Goal: Information Seeking & Learning: Check status

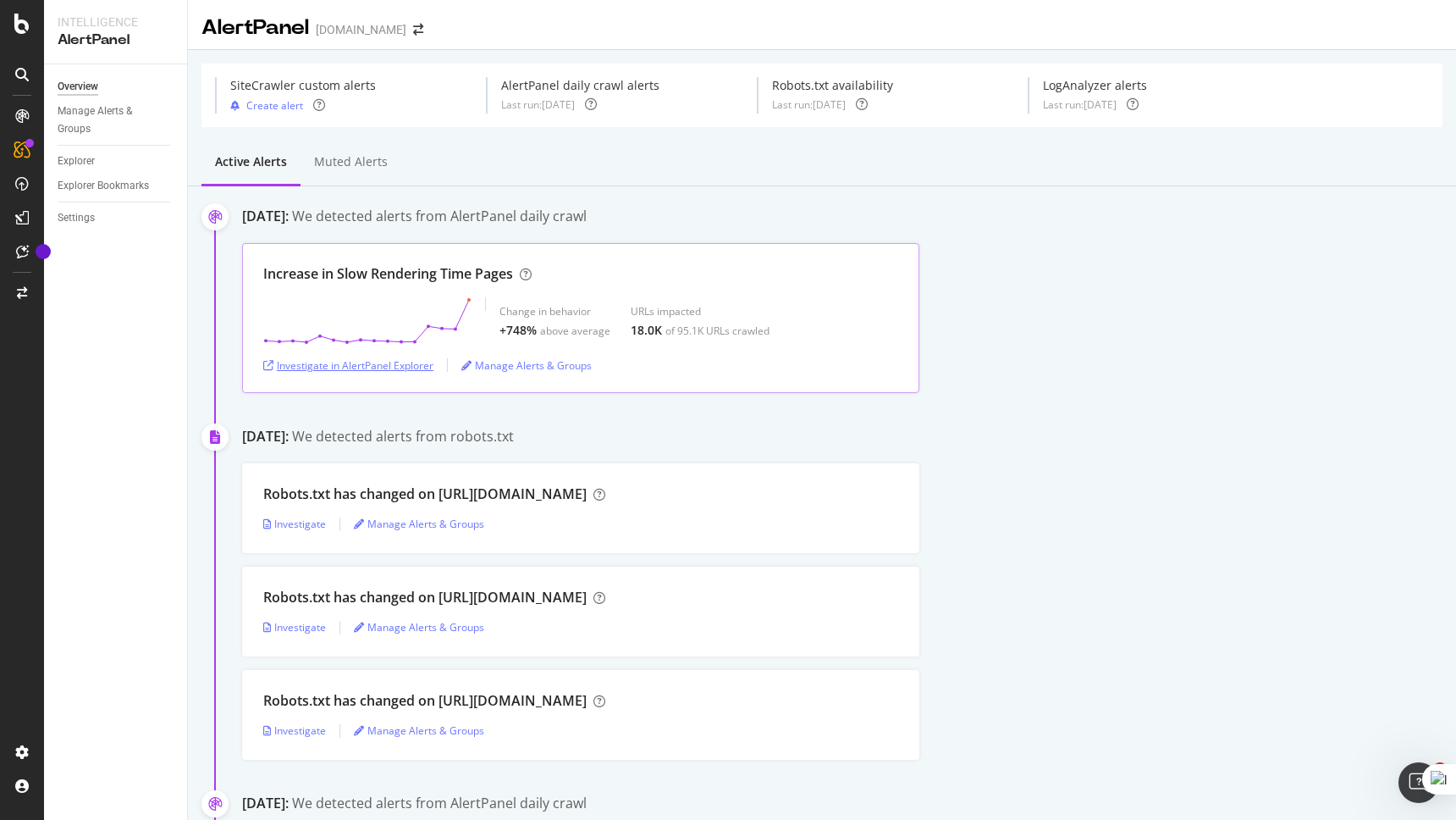
click at [382, 362] on div "Investigate in AlertPanel Explorer" at bounding box center [348, 365] width 170 height 14
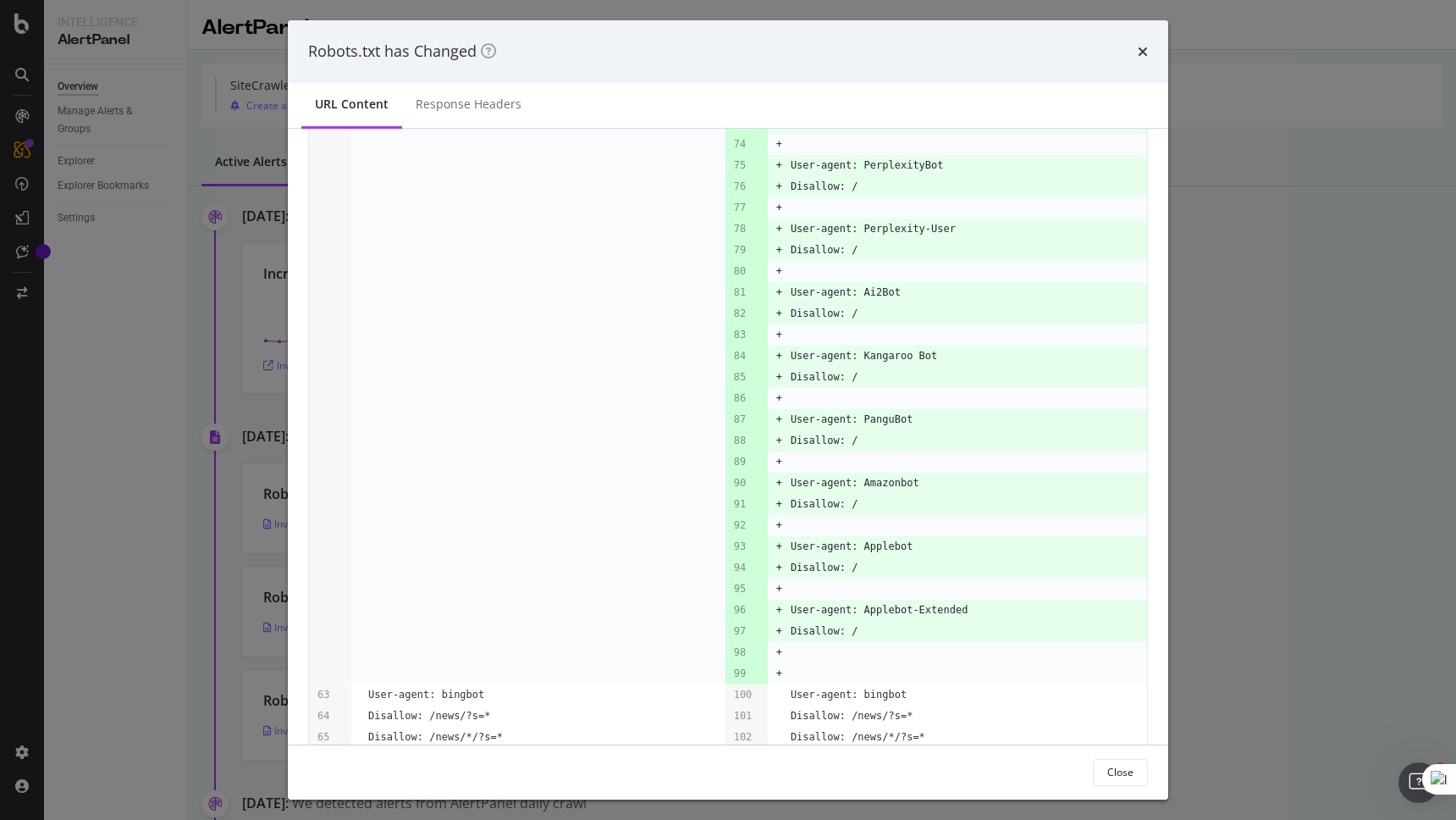
scroll to position [429, 0]
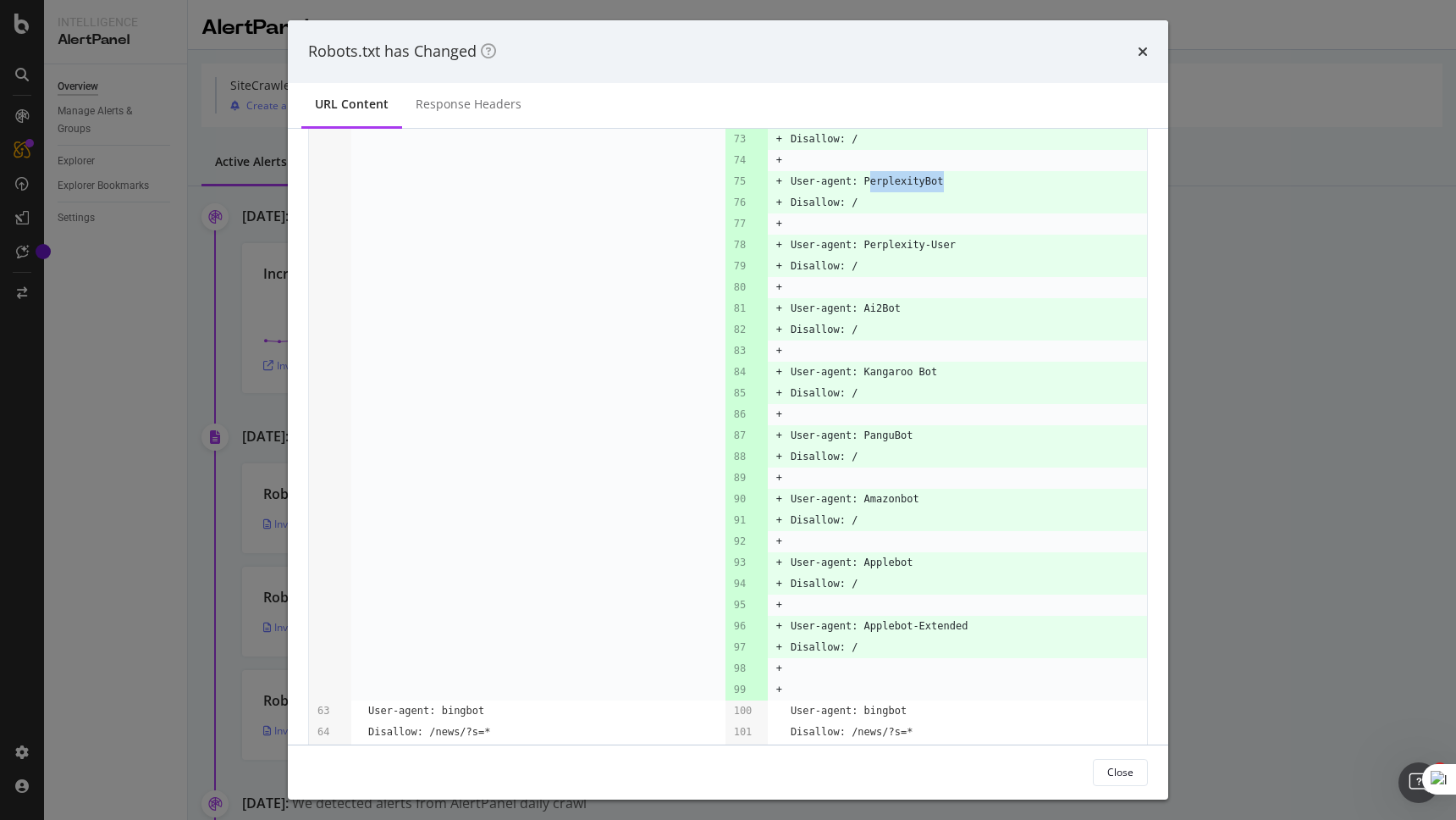
drag, startPoint x: 869, startPoint y: 198, endPoint x: 945, endPoint y: 203, distance: 76.2
click at [945, 193] on td "User-agent: PerplexityBot" at bounding box center [968, 181] width 356 height 21
drag, startPoint x: 866, startPoint y: 249, endPoint x: 962, endPoint y: 256, distance: 96.3
click at [962, 256] on tbody "Sep. 7th 2025 06:30:36 URL Monitored: http://www.realestate.com.au/robots... St…" at bounding box center [728, 260] width 838 height 1078
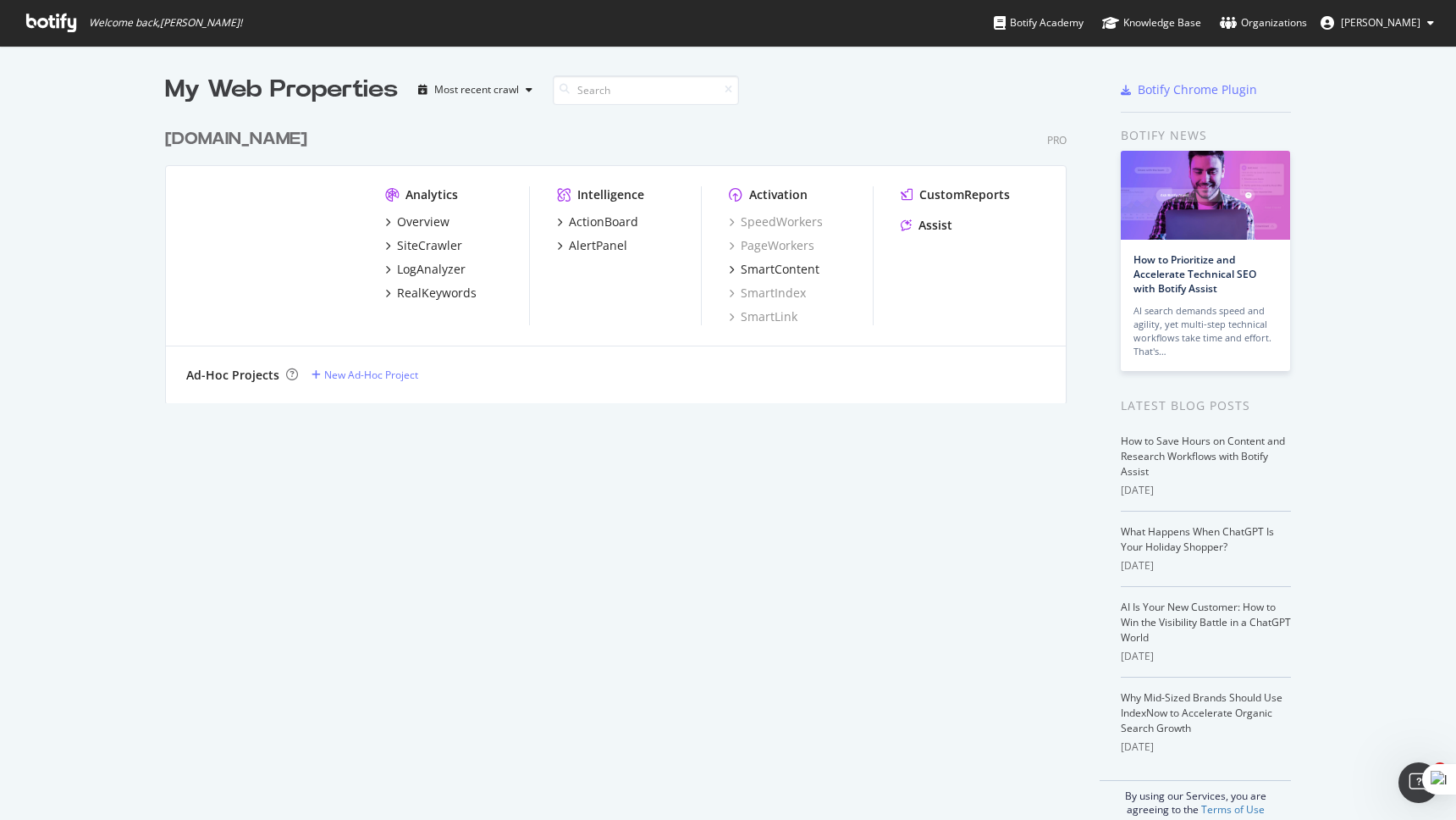
click at [505, 437] on div "My Web Properties Most recent crawl www.realestate.com.au Pro Analytics Overvie…" at bounding box center [632, 444] width 935 height 744
click at [435, 273] on div "LogAnalyzer" at bounding box center [432, 269] width 69 height 17
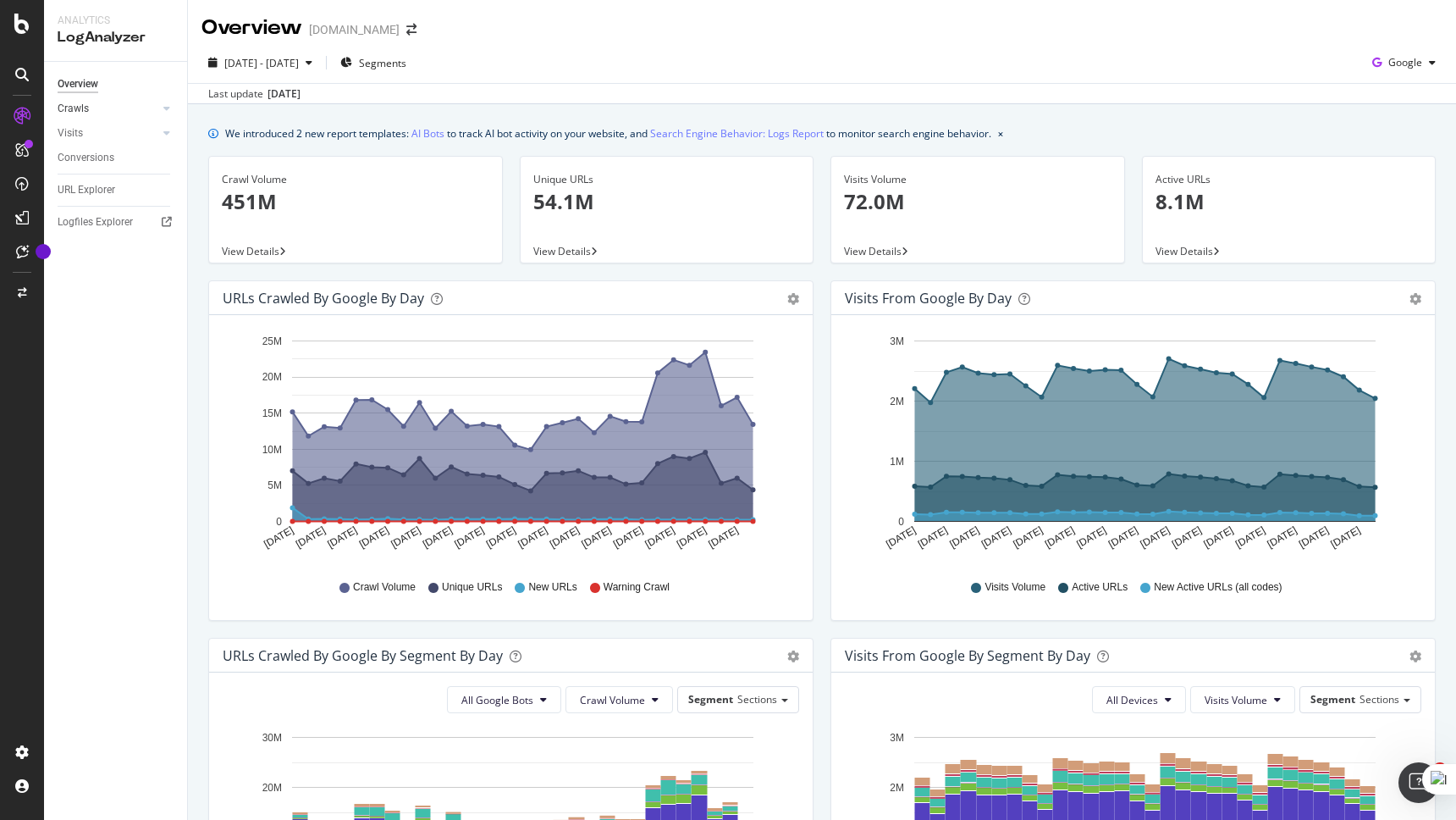
click at [157, 104] on link "Crawls" at bounding box center [108, 108] width 100 height 18
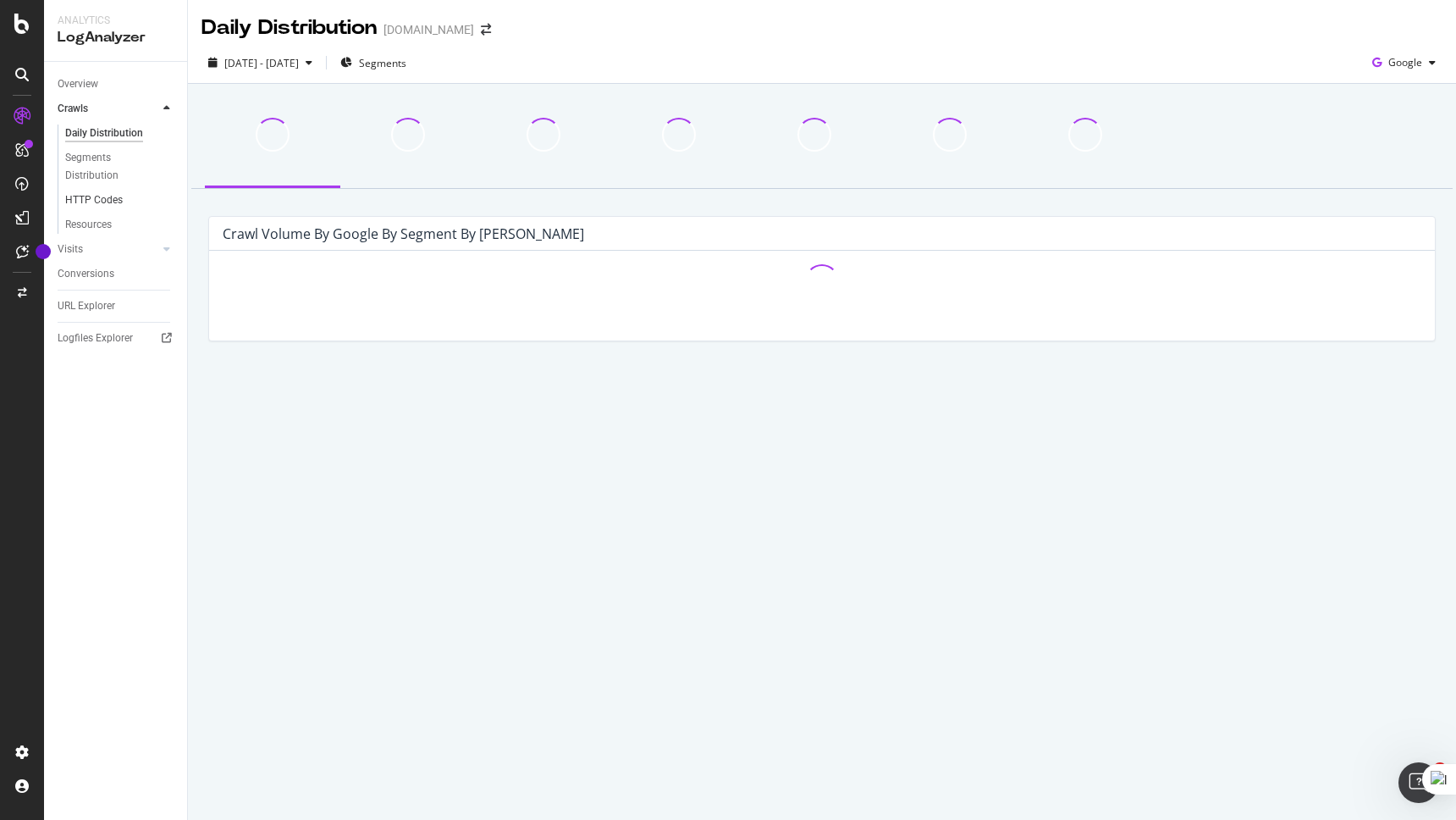
click at [137, 200] on link "HTTP Codes" at bounding box center [120, 200] width 110 height 18
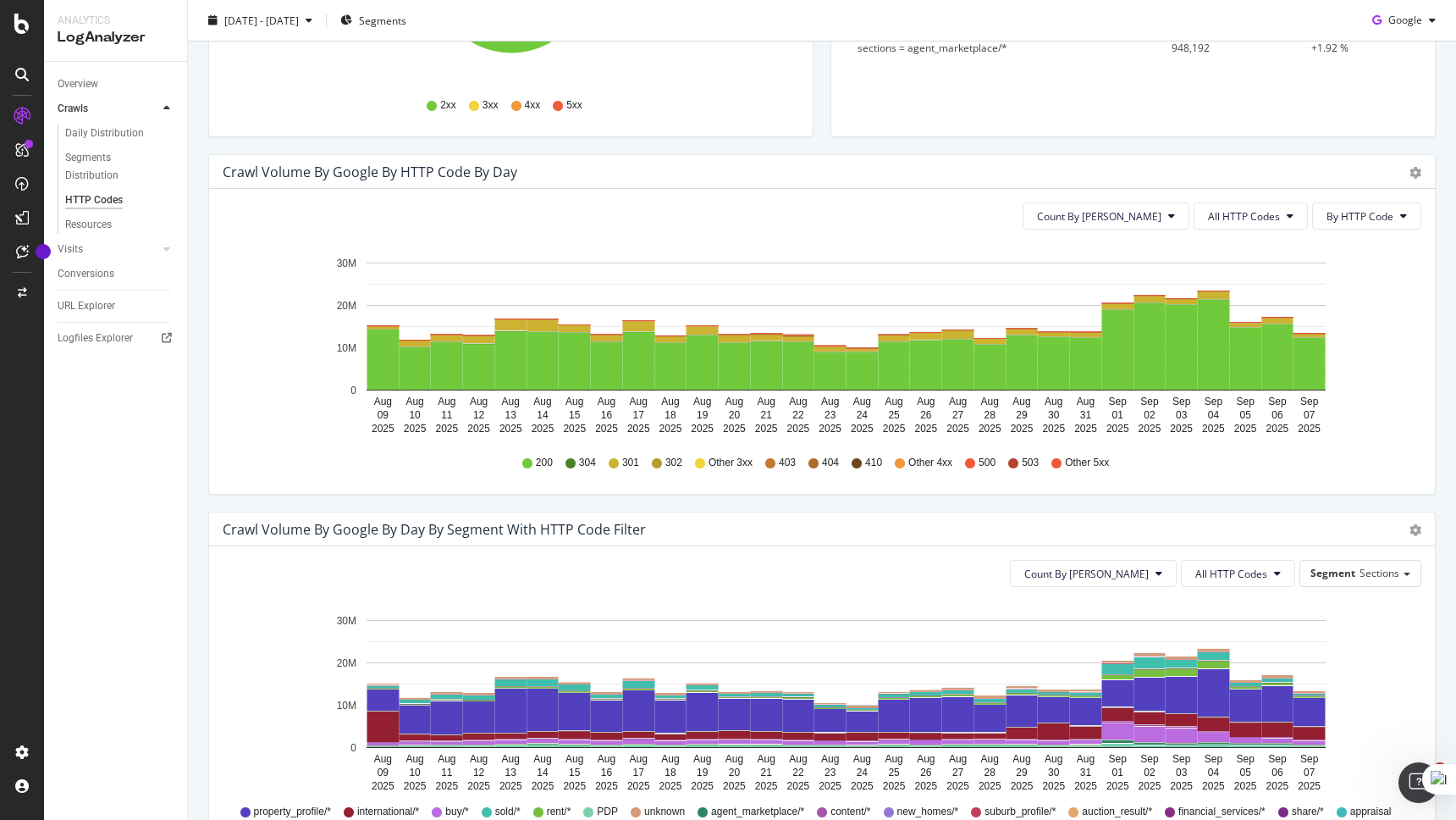
scroll to position [522, 0]
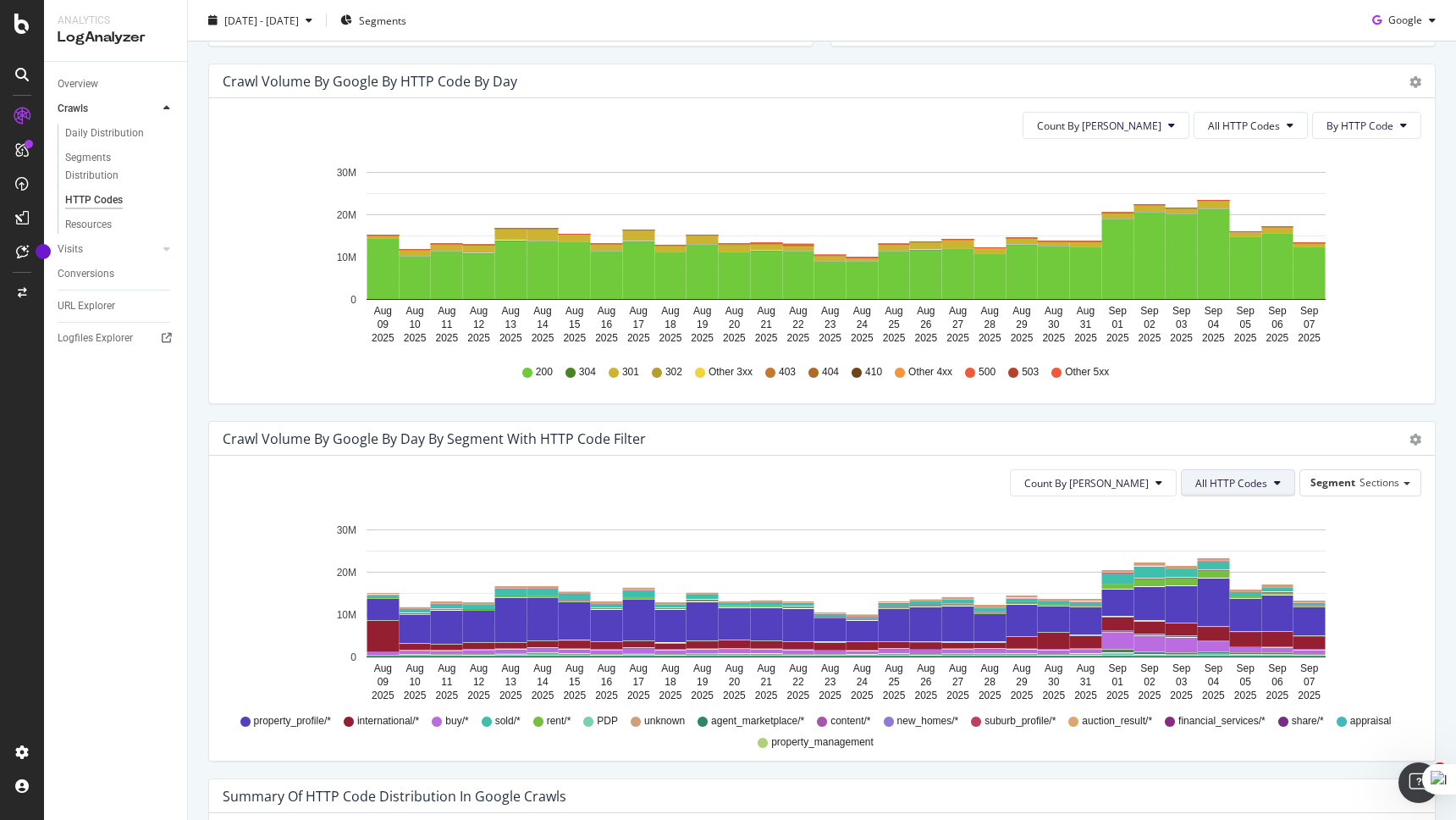
click at [1222, 476] on span "All HTTP Codes" at bounding box center [1231, 482] width 72 height 14
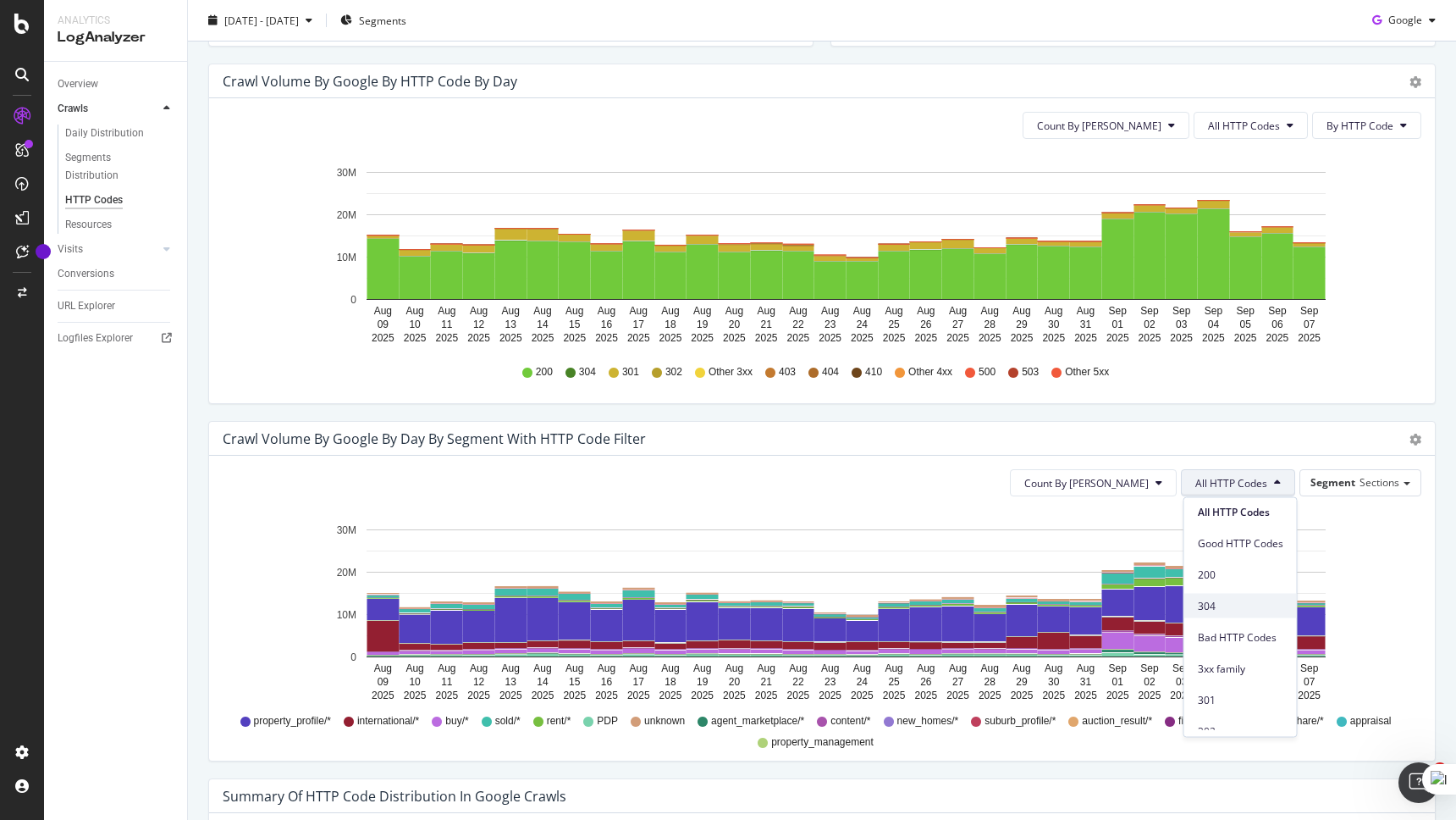
scroll to position [7, 0]
click at [1232, 663] on span "3xx family" at bounding box center [1240, 666] width 86 height 15
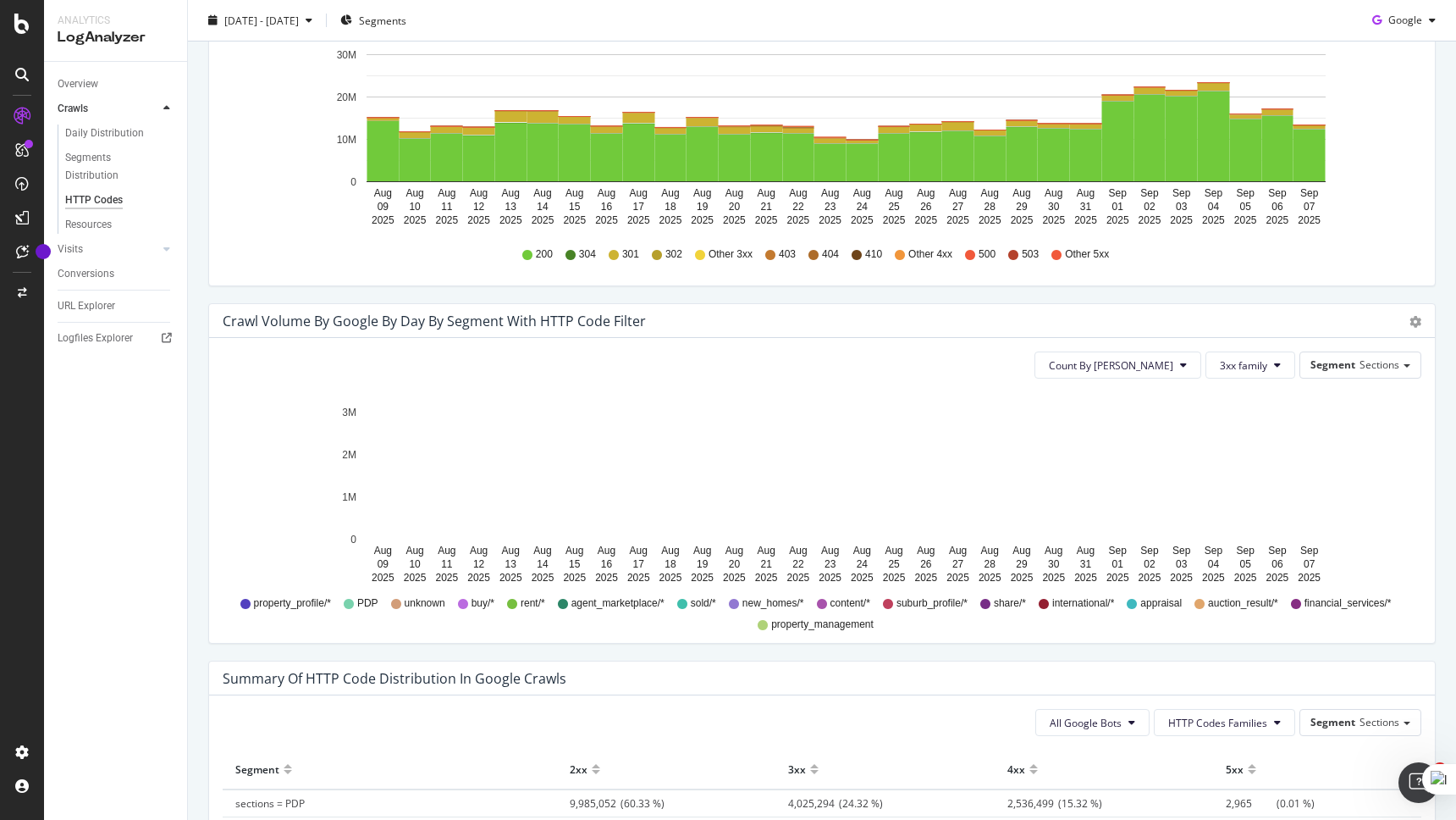
scroll to position [658, 0]
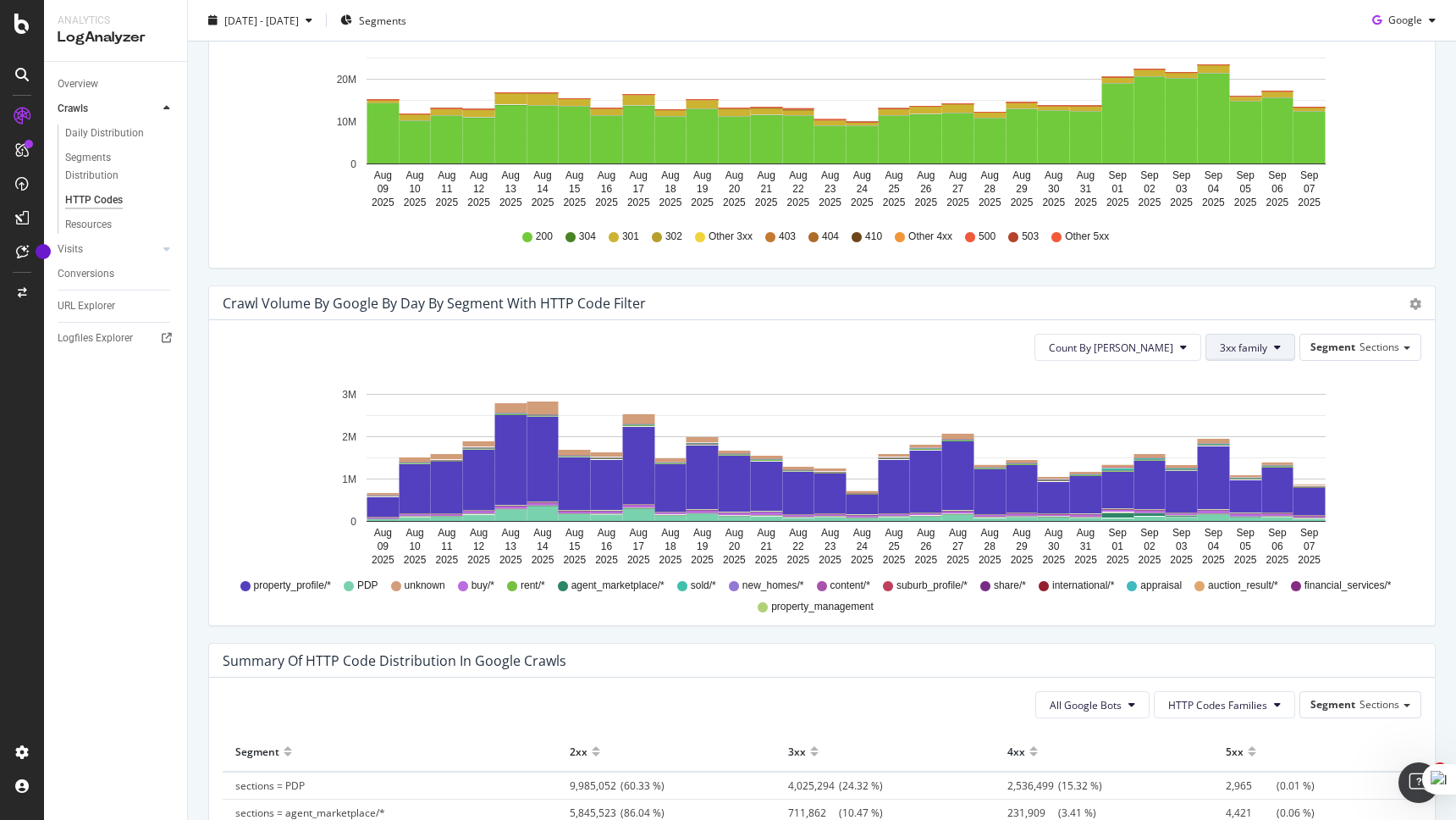
click at [1245, 348] on span "3xx family" at bounding box center [1243, 347] width 47 height 14
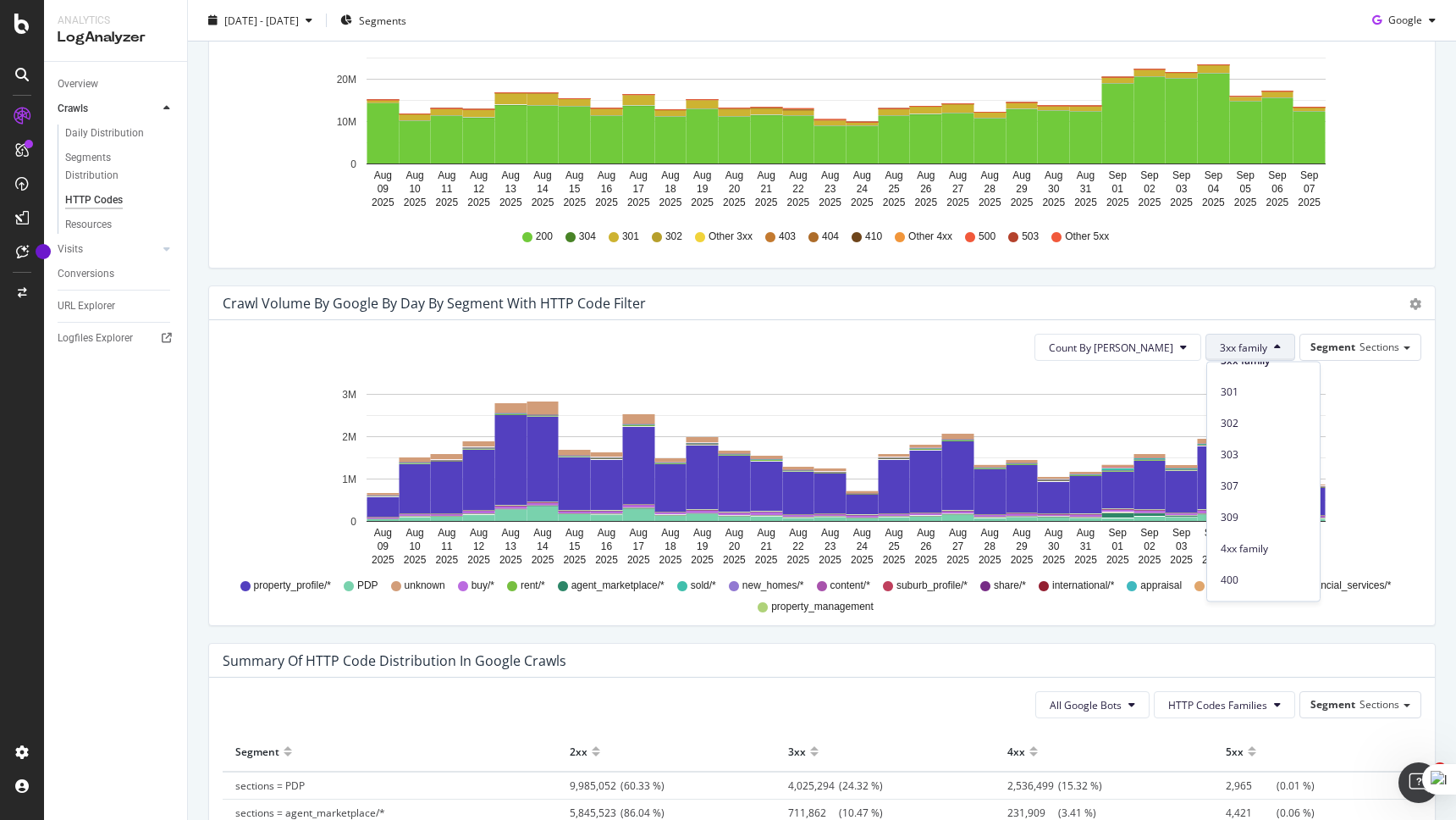
scroll to position [214, 0]
click at [1249, 504] on span "4xx family" at bounding box center [1263, 511] width 86 height 15
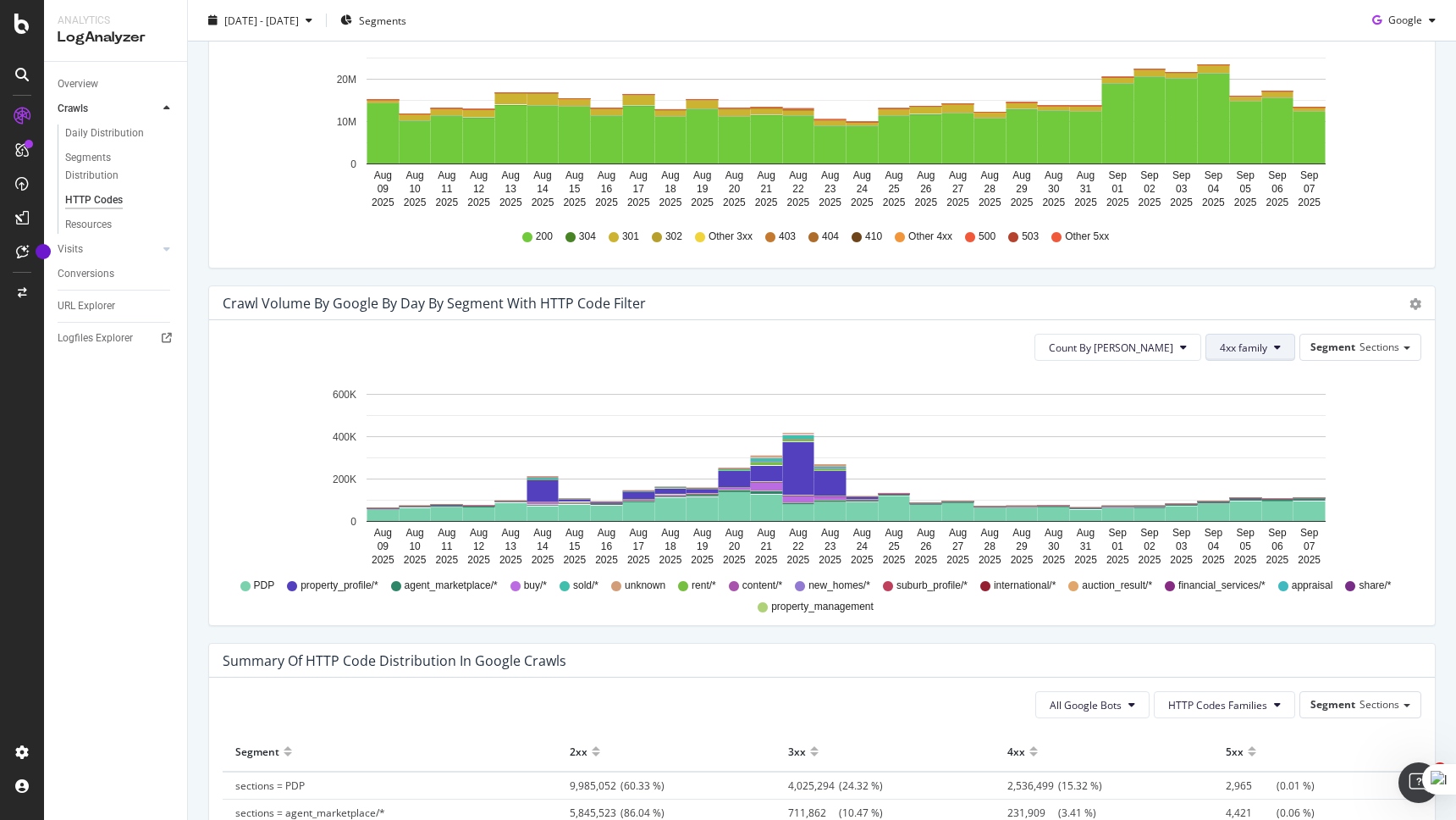
click at [1262, 343] on span "4xx family" at bounding box center [1243, 347] width 47 height 14
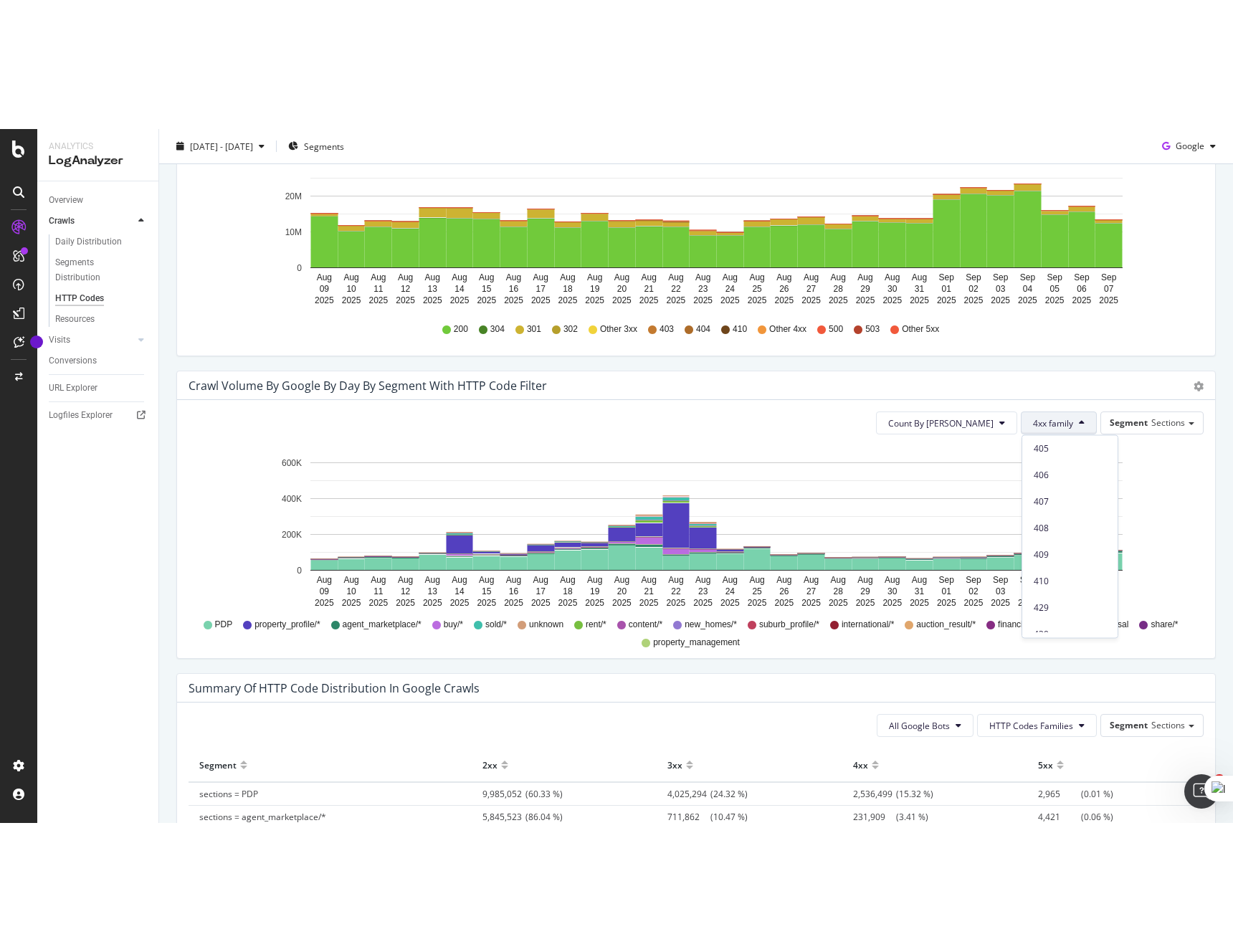
scroll to position [607, 0]
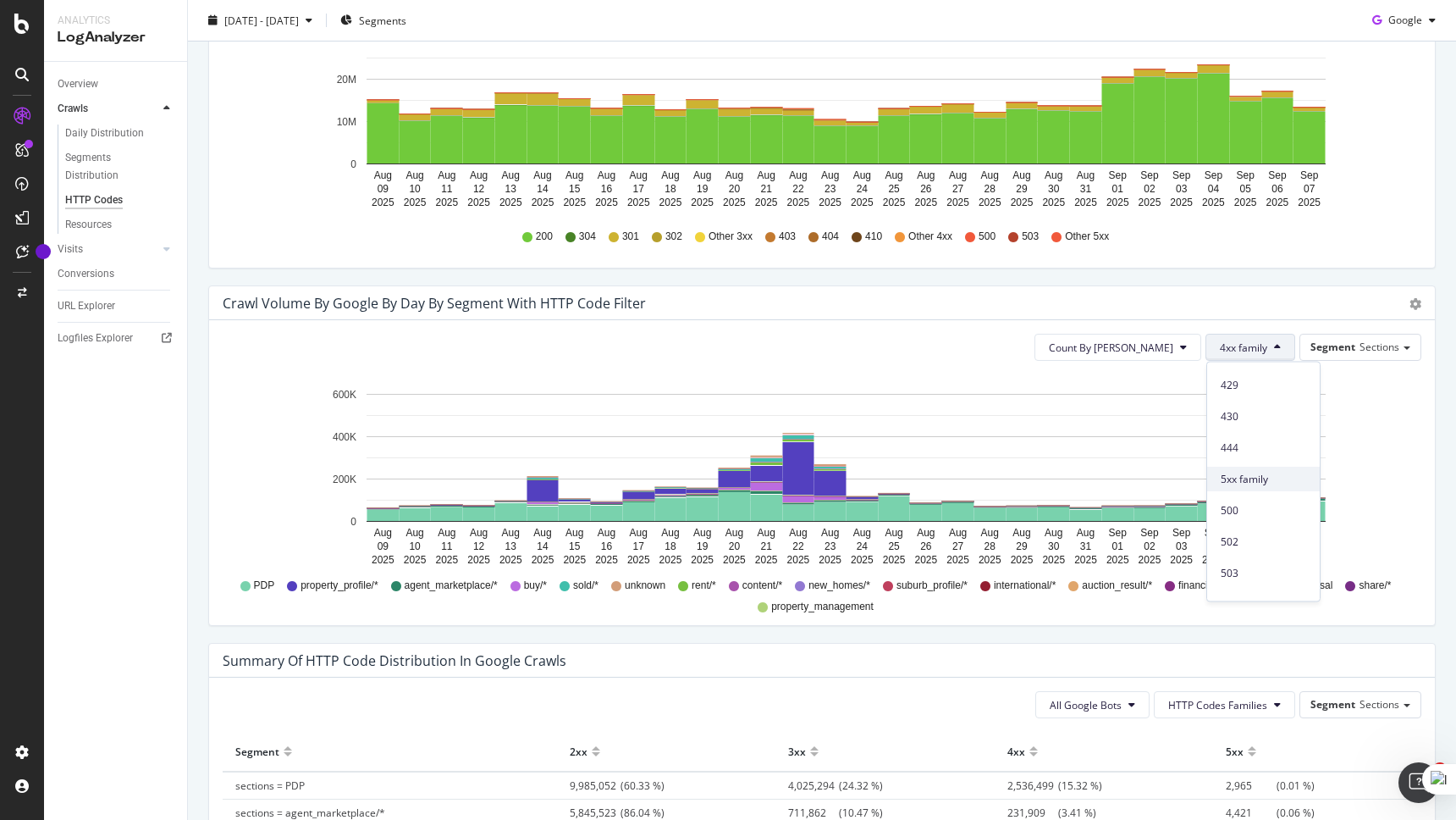
click at [1283, 484] on span "5xx family" at bounding box center [1263, 479] width 86 height 15
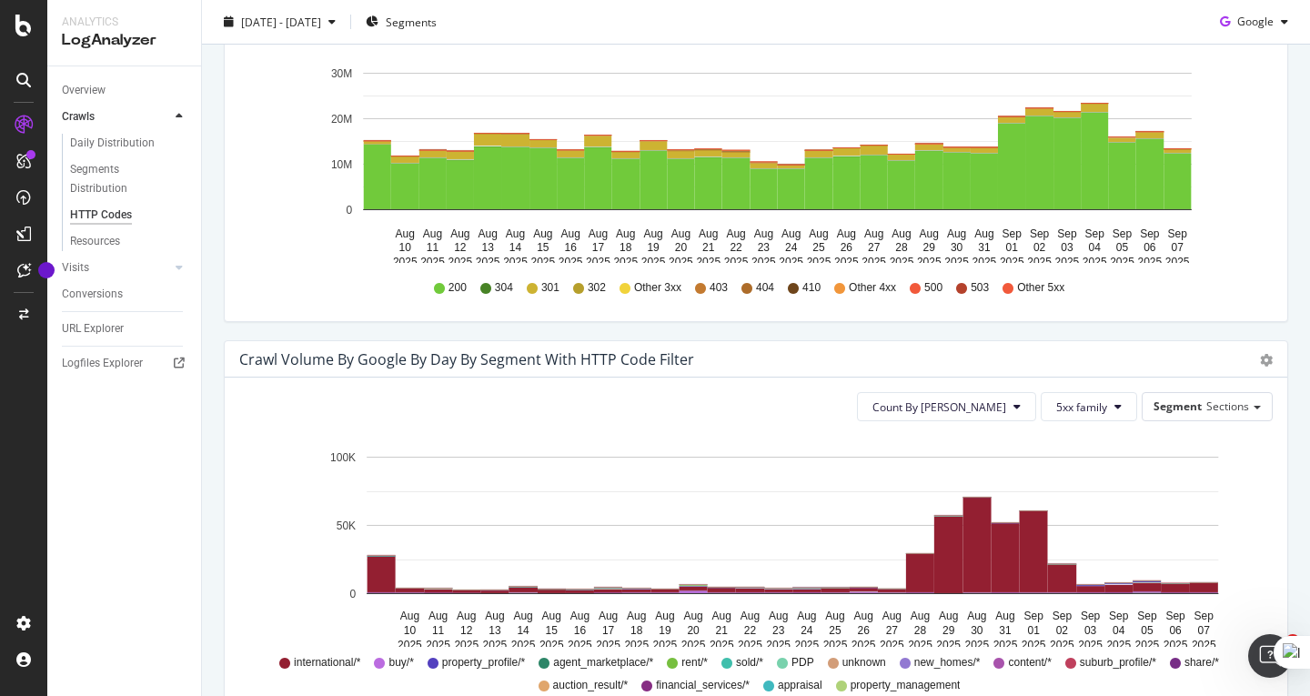
scroll to position [673, 0]
